Goal: Task Accomplishment & Management: Manage account settings

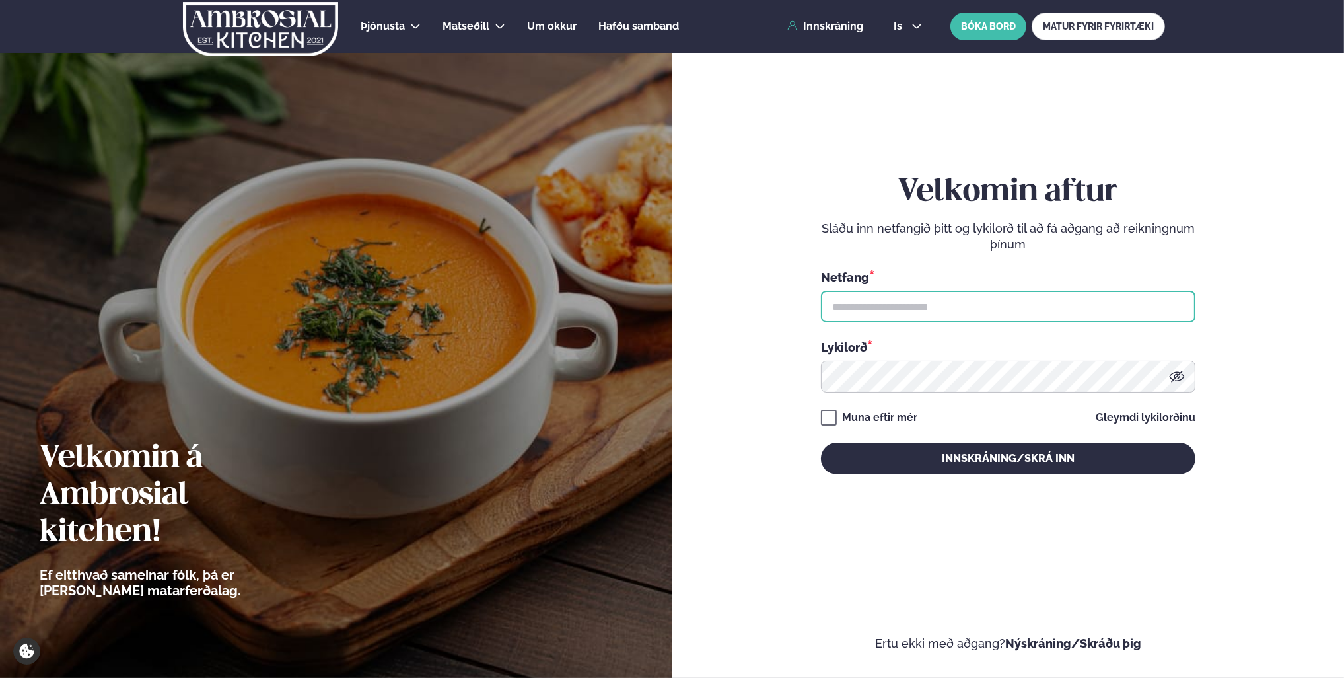
click at [995, 294] on input "text" at bounding box center [1008, 307] width 374 height 32
click at [948, 312] on input "text" at bounding box center [1008, 307] width 374 height 32
click at [899, 313] on input "text" at bounding box center [1008, 307] width 374 height 32
click at [1011, 314] on input "text" at bounding box center [1008, 307] width 374 height 32
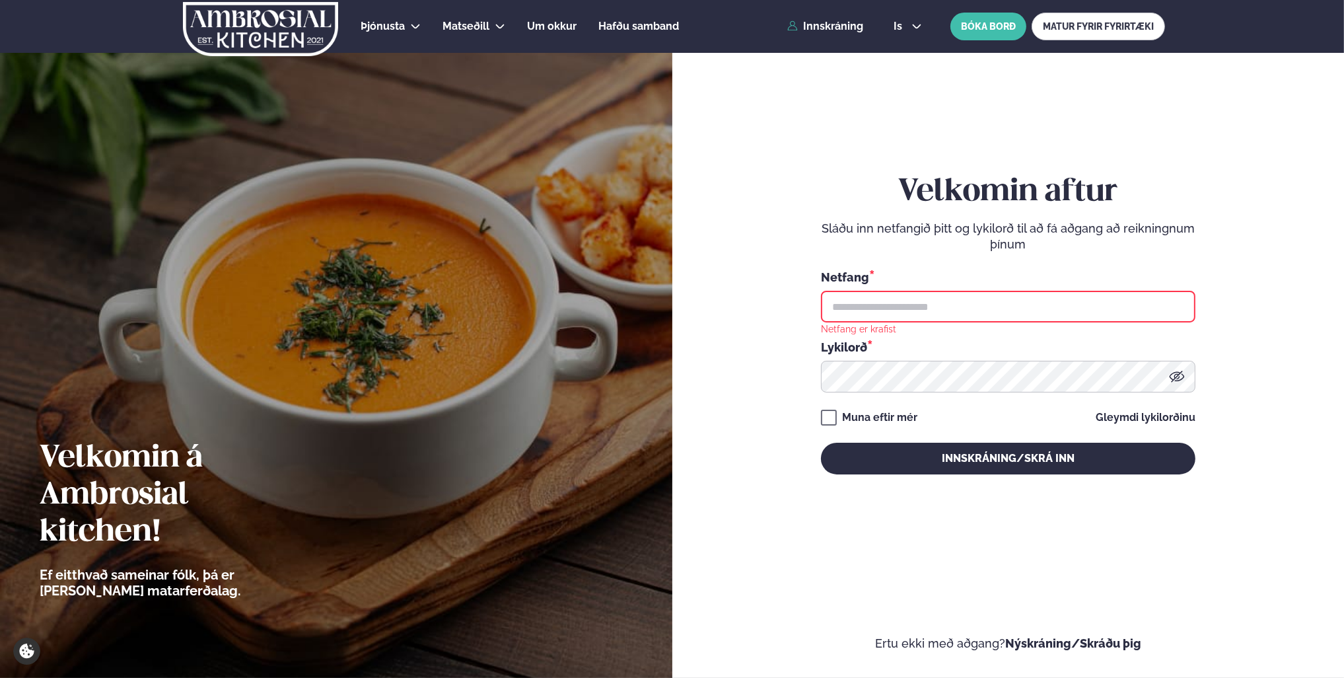
drag, startPoint x: 1150, startPoint y: 304, endPoint x: 1138, endPoint y: 305, distance: 12.6
click at [994, 302] on input "text" at bounding box center [1008, 307] width 374 height 32
type input "**********"
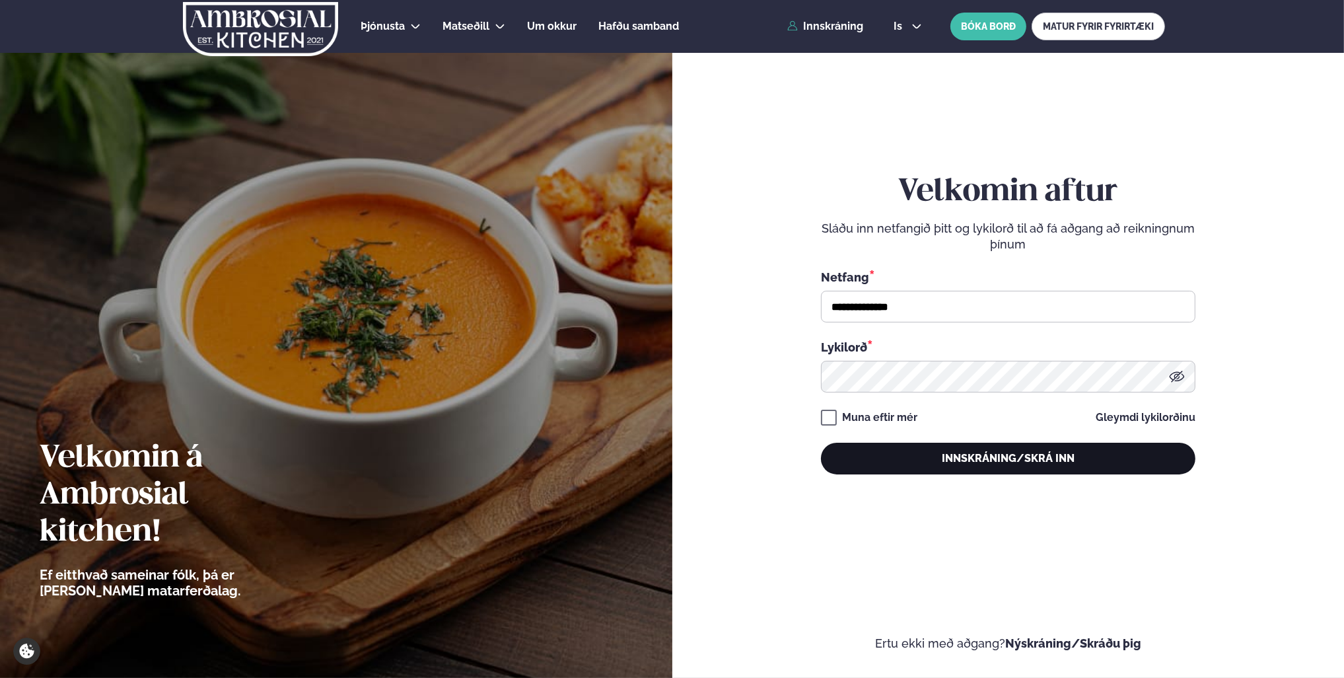
click at [962, 449] on button "Innskráning/Skrá inn" at bounding box center [1008, 458] width 374 height 32
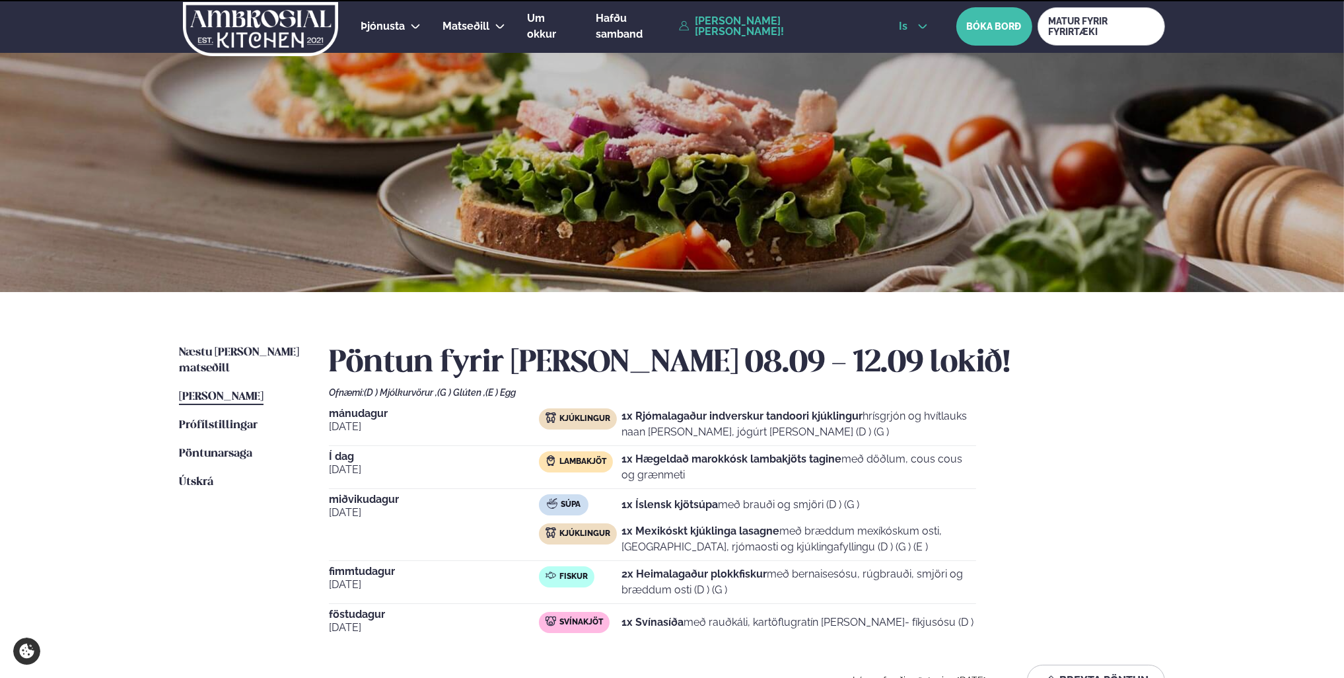
click at [921, 22] on icon at bounding box center [922, 26] width 11 height 11
click at [911, 52] on link "en" at bounding box center [913, 50] width 50 height 26
